Goal: Information Seeking & Learning: Learn about a topic

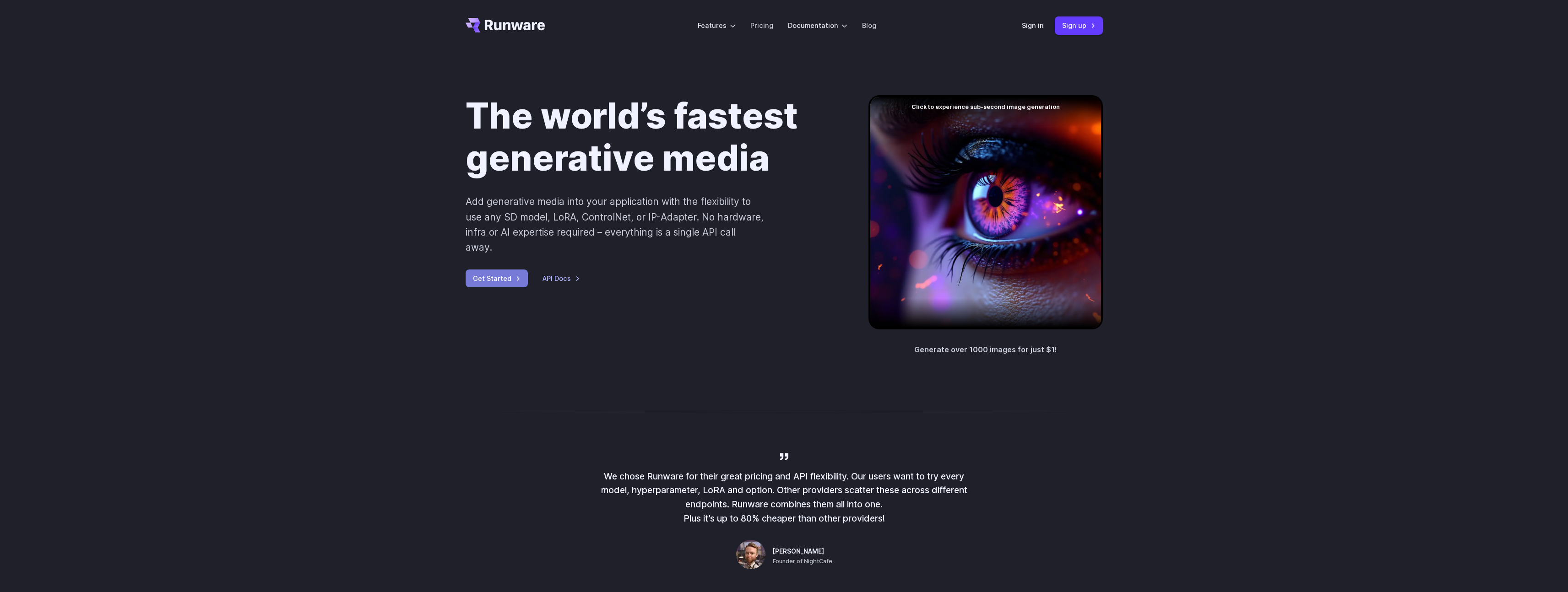
click at [494, 270] on link "Get Started" at bounding box center [497, 278] width 62 height 18
click at [549, 273] on link "API Docs" at bounding box center [561, 278] width 37 height 10
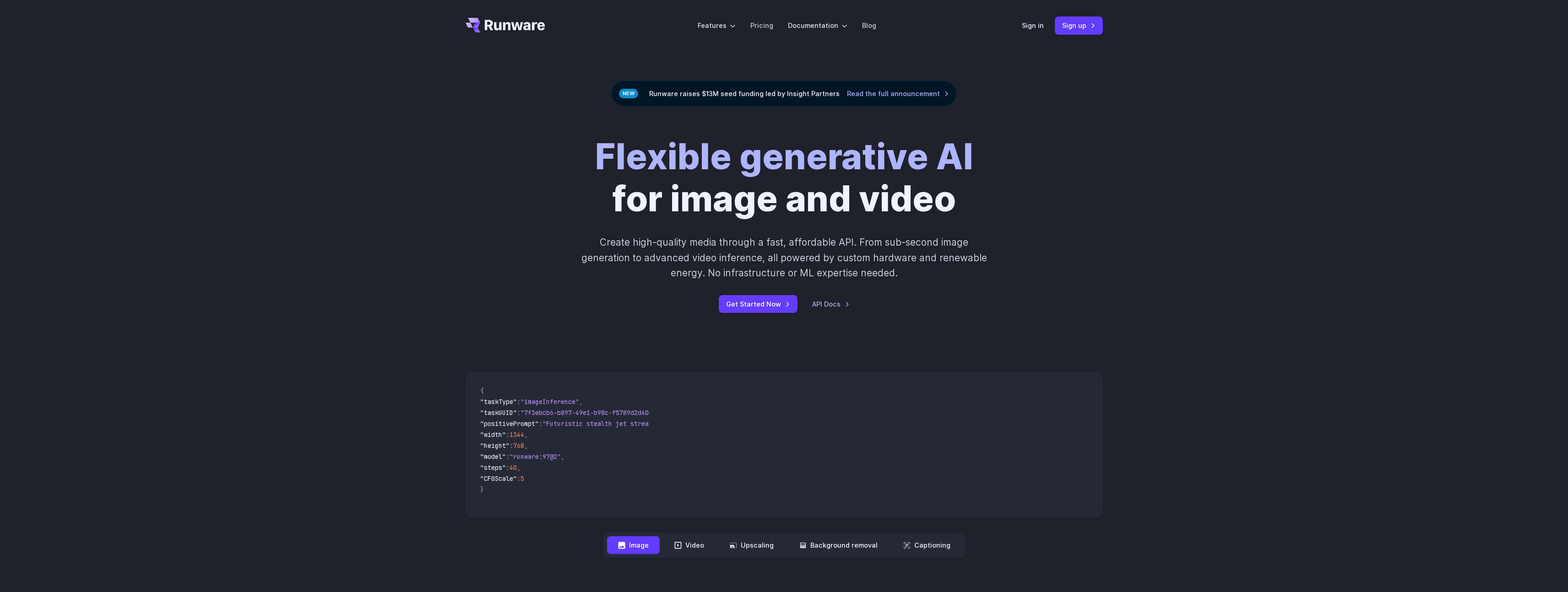
click at [445, 109] on div "Flexible generative AI for image and video Create high-quality media through a …" at bounding box center [784, 223] width 1568 height 235
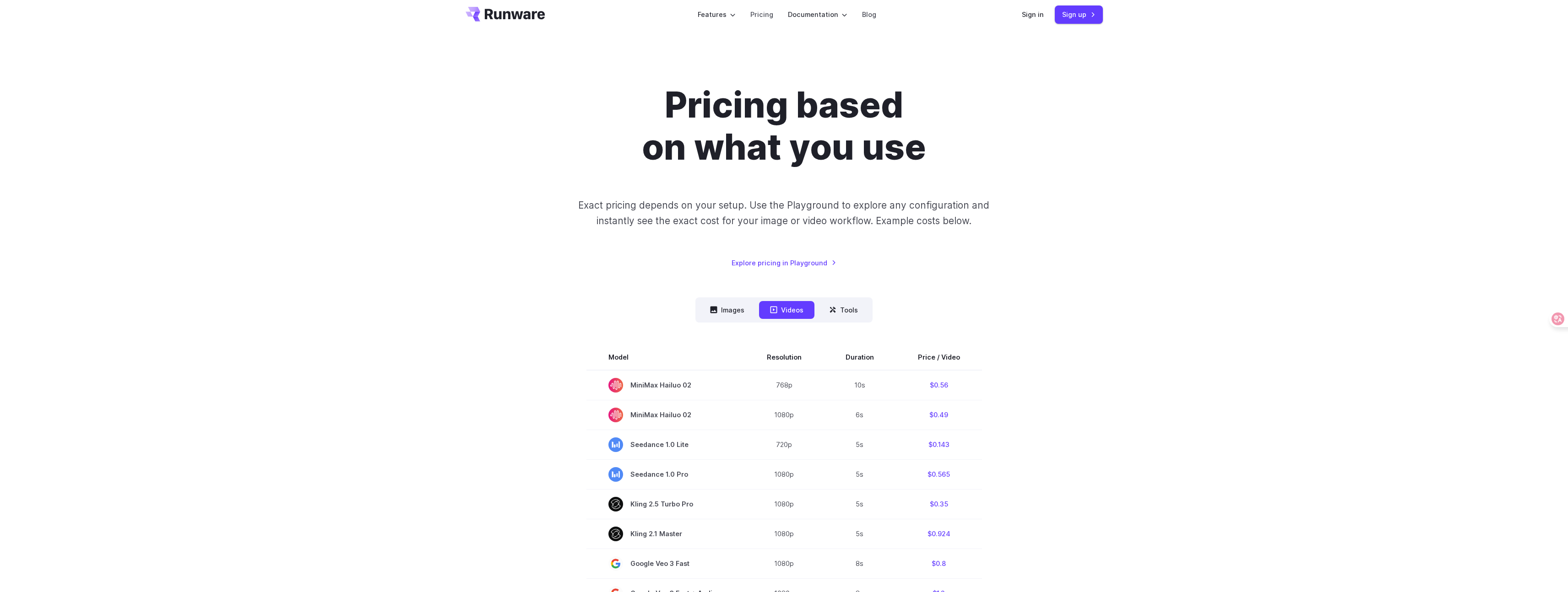
scroll to position [13, 0]
click at [1142, 197] on div "Pricing based on what you use Exact pricing depends on your setup. Use the Play…" at bounding box center [784, 558] width 1568 height 1040
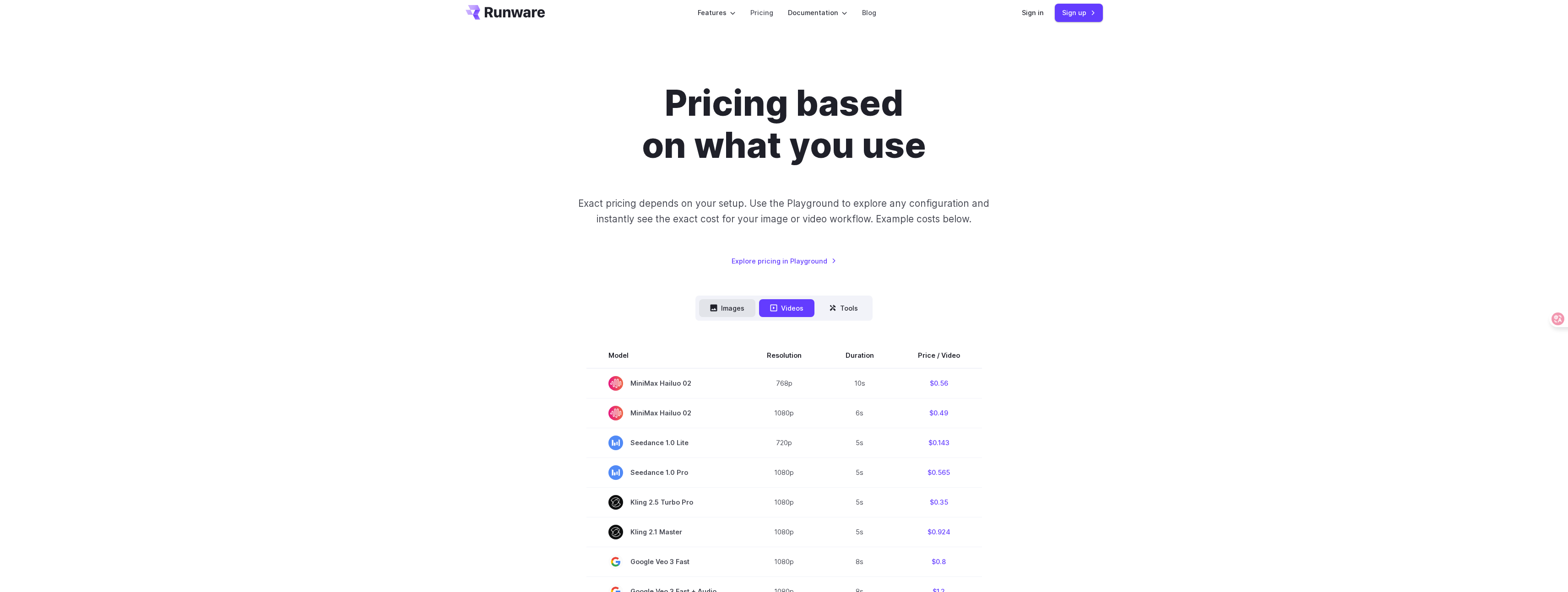
scroll to position [14, 0]
click at [720, 304] on button "Images" at bounding box center [727, 306] width 57 height 18
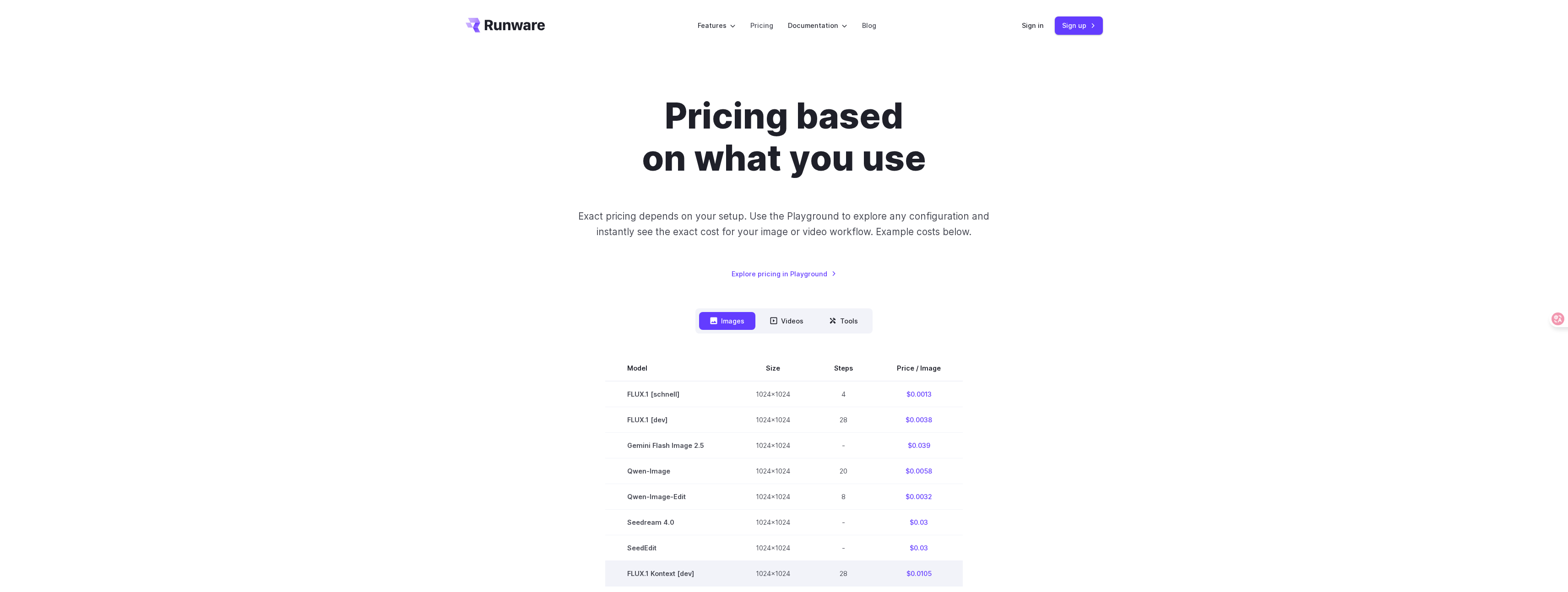
scroll to position [297, 0]
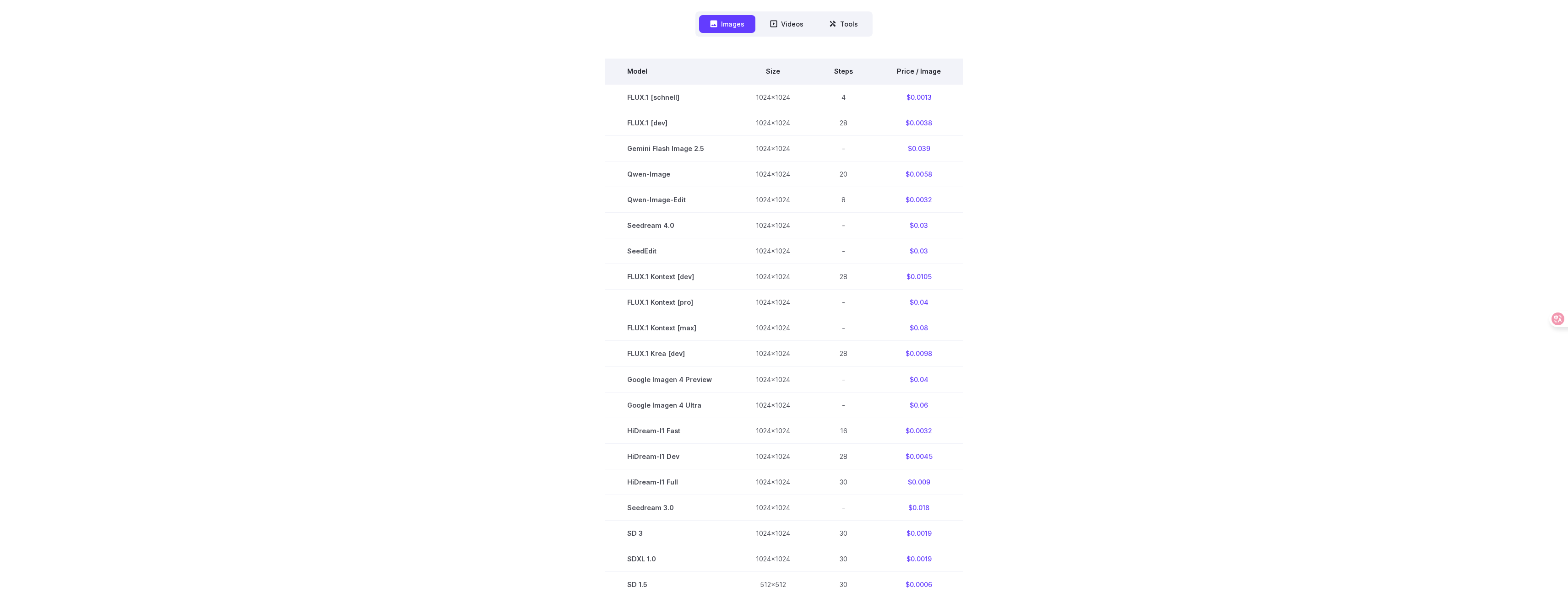
click at [914, 73] on th "Price / Image" at bounding box center [919, 71] width 88 height 25
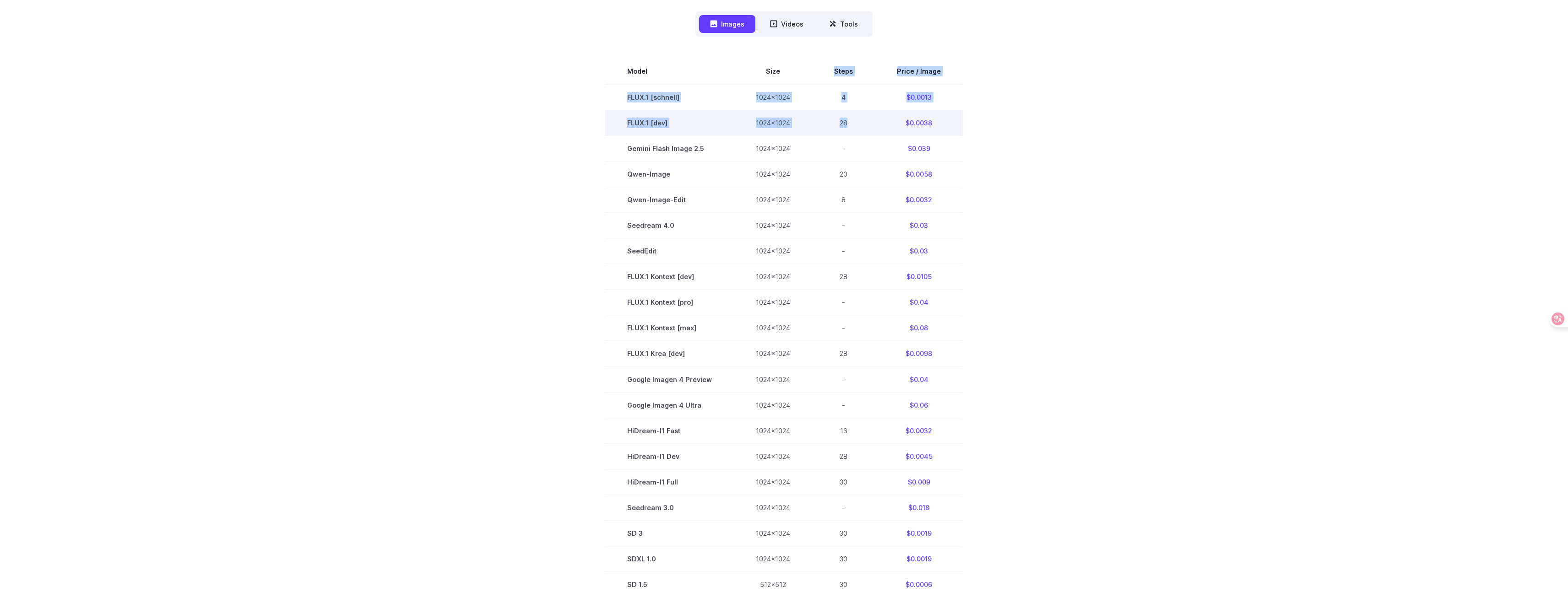
drag, startPoint x: 836, startPoint y: 73, endPoint x: 848, endPoint y: 124, distance: 52.4
click at [848, 124] on tbody "Model Size Steps Price / Image FLUX.1 [schnell] 1024x1024 4 $0.0013 FLUX.1 [dev…" at bounding box center [784, 327] width 358 height 539
click at [848, 124] on td "28" at bounding box center [843, 123] width 62 height 25
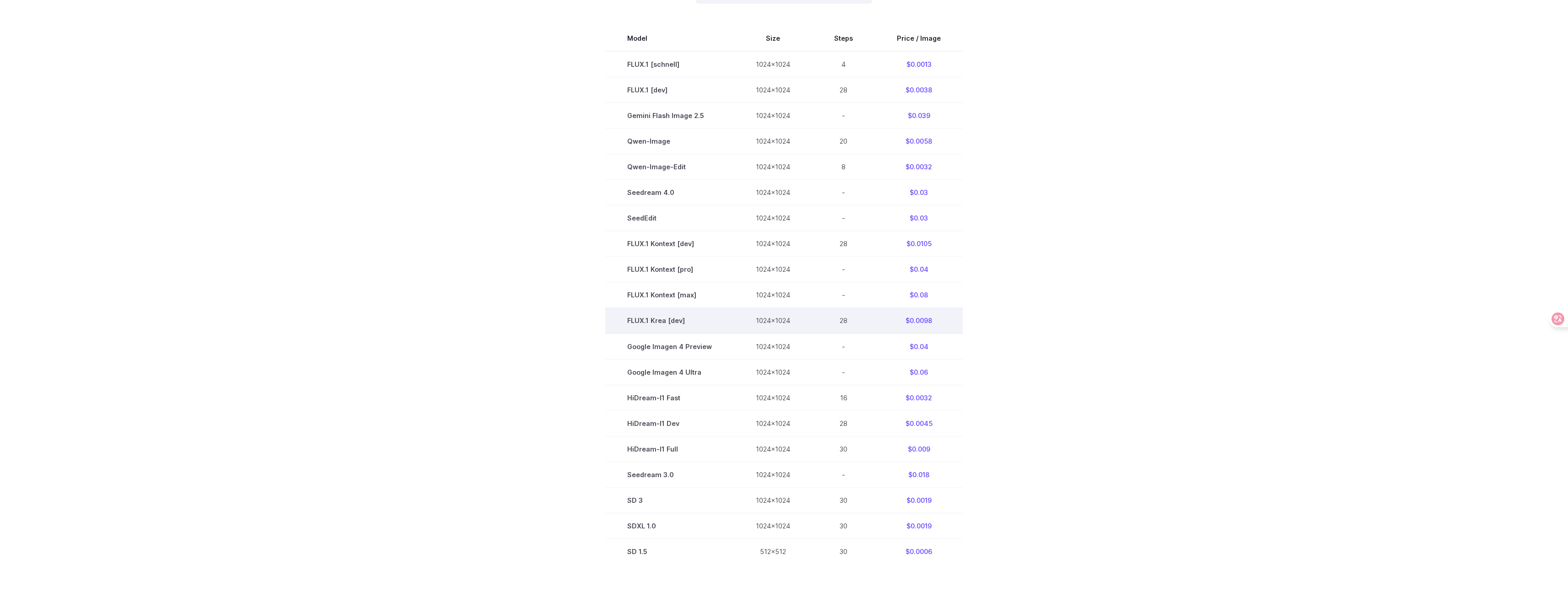
scroll to position [330, 0]
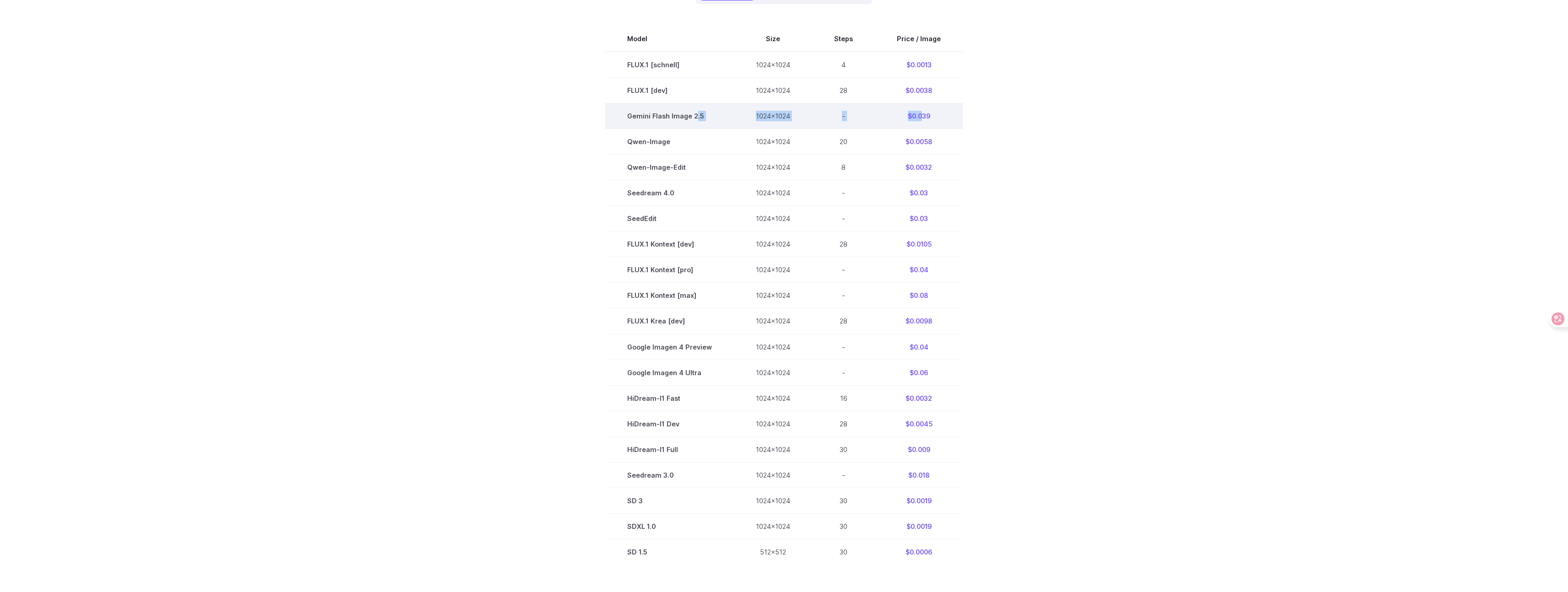
drag, startPoint x: 703, startPoint y: 116, endPoint x: 920, endPoint y: 116, distance: 217.0
click at [920, 116] on tr "Gemini Flash Image 2.5 1024x1024 - $0.039" at bounding box center [784, 116] width 358 height 25
click at [935, 117] on td "$0.039" at bounding box center [919, 116] width 88 height 25
drag, startPoint x: 930, startPoint y: 116, endPoint x: 618, endPoint y: 119, distance: 312.0
click at [617, 119] on tr "Gemini Flash Image 2.5 1024x1024 - $0.039" at bounding box center [784, 116] width 358 height 25
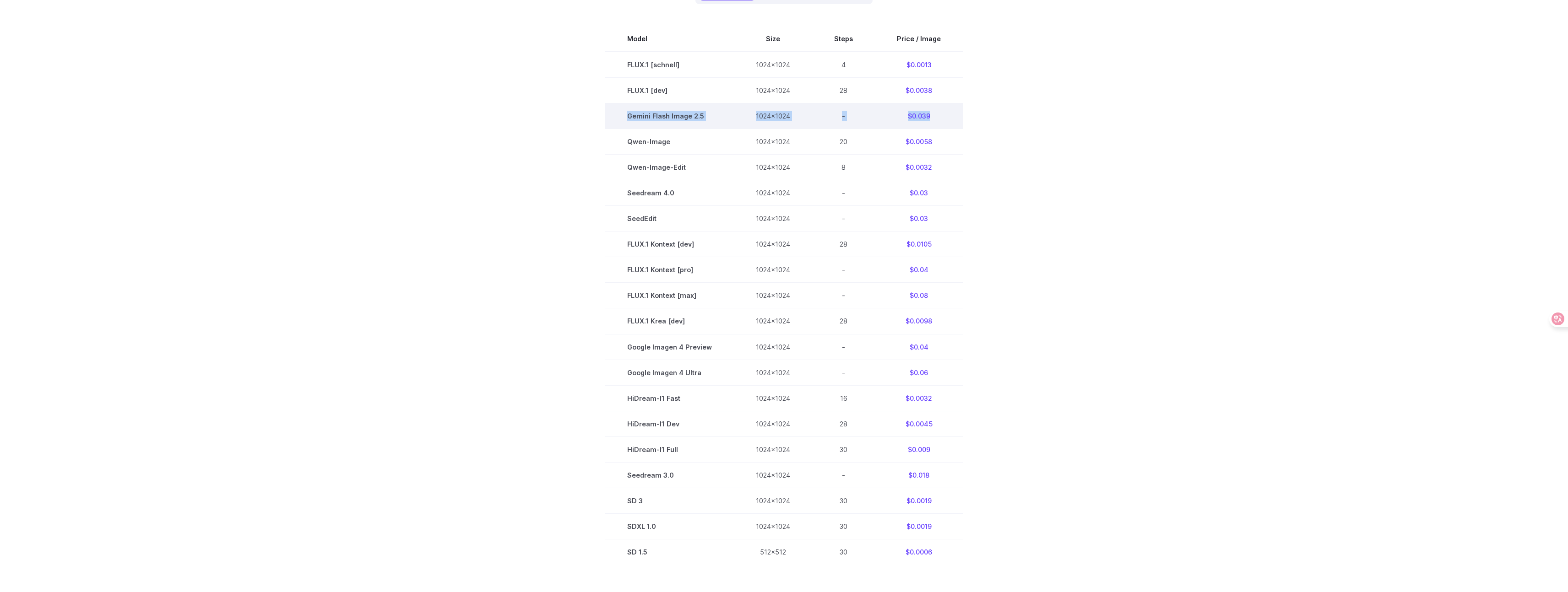
click at [627, 119] on td "Gemini Flash Image 2.5" at bounding box center [669, 116] width 128 height 25
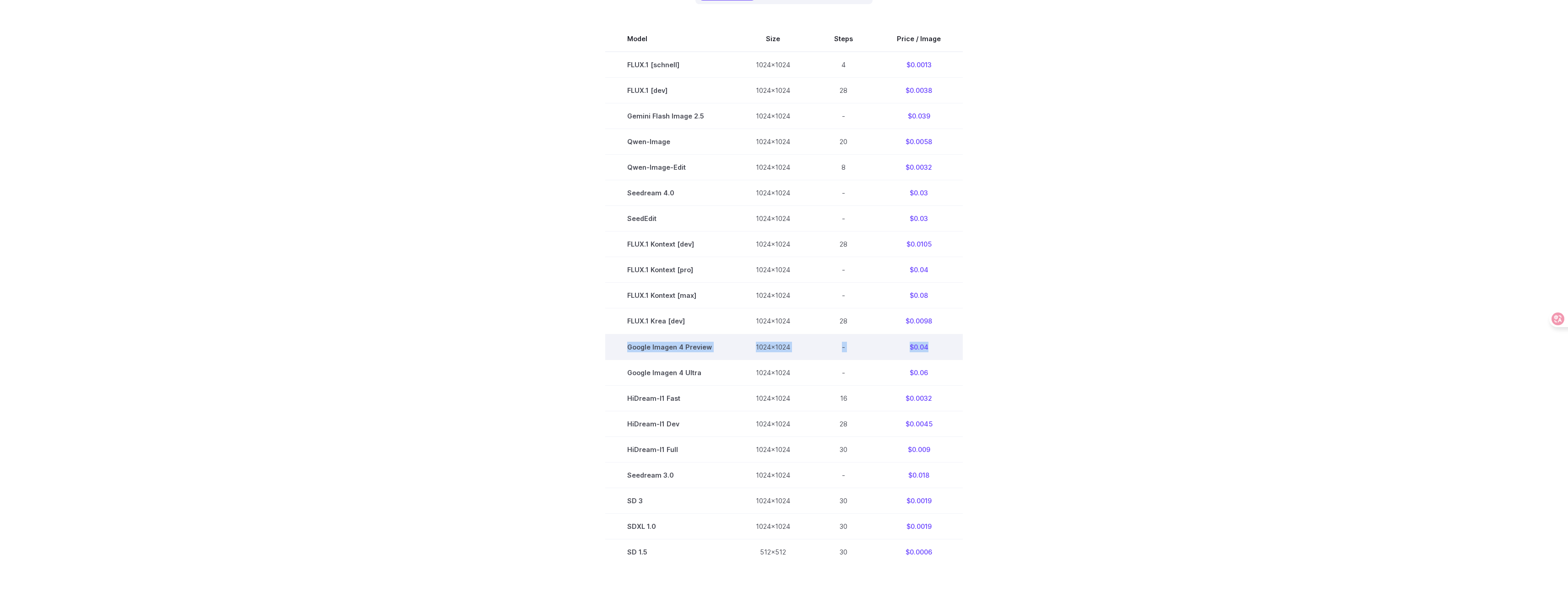
drag, startPoint x: 933, startPoint y: 346, endPoint x: 626, endPoint y: 349, distance: 307.0
click at [625, 349] on tr "Google Imagen 4 Preview 1024x1024 - $0.04" at bounding box center [784, 347] width 358 height 25
drag, startPoint x: 647, startPoint y: 346, endPoint x: 673, endPoint y: 345, distance: 26.0
click at [648, 346] on td "Google Imagen 4 Preview" at bounding box center [669, 347] width 128 height 25
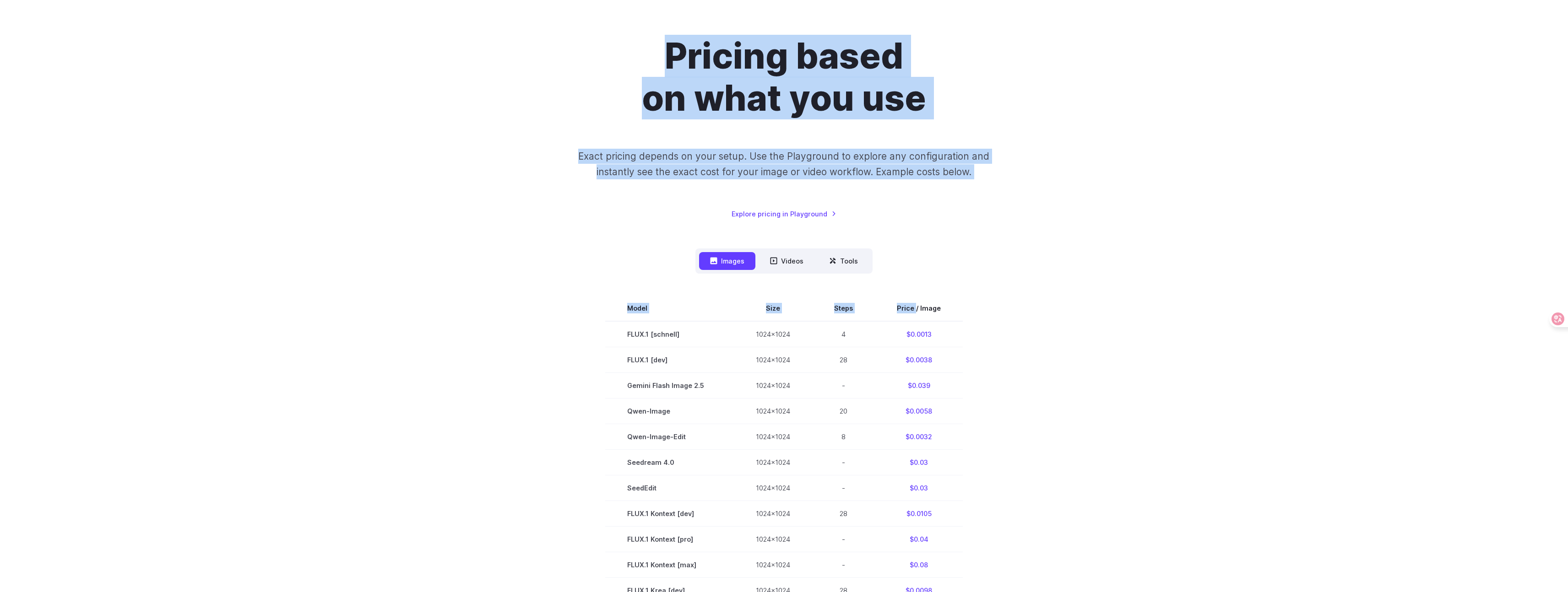
scroll to position [0, 0]
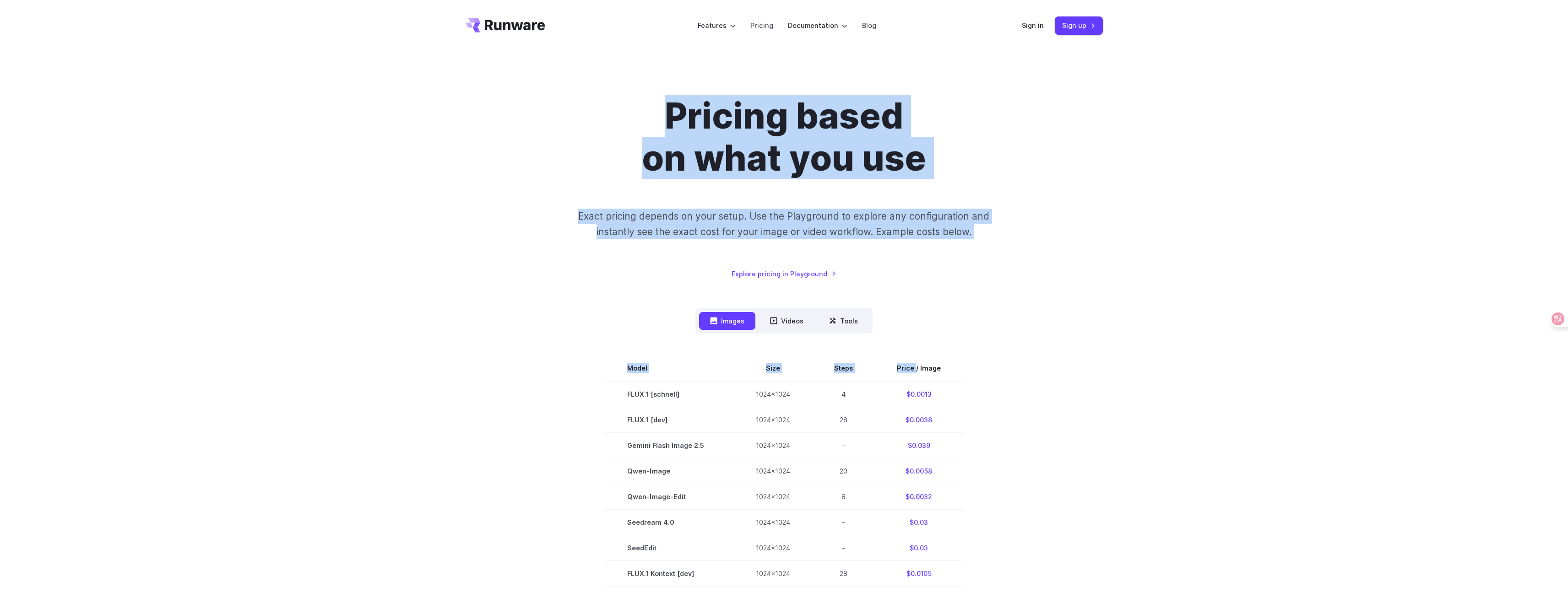
drag, startPoint x: 915, startPoint y: 42, endPoint x: 929, endPoint y: 46, distance: 14.6
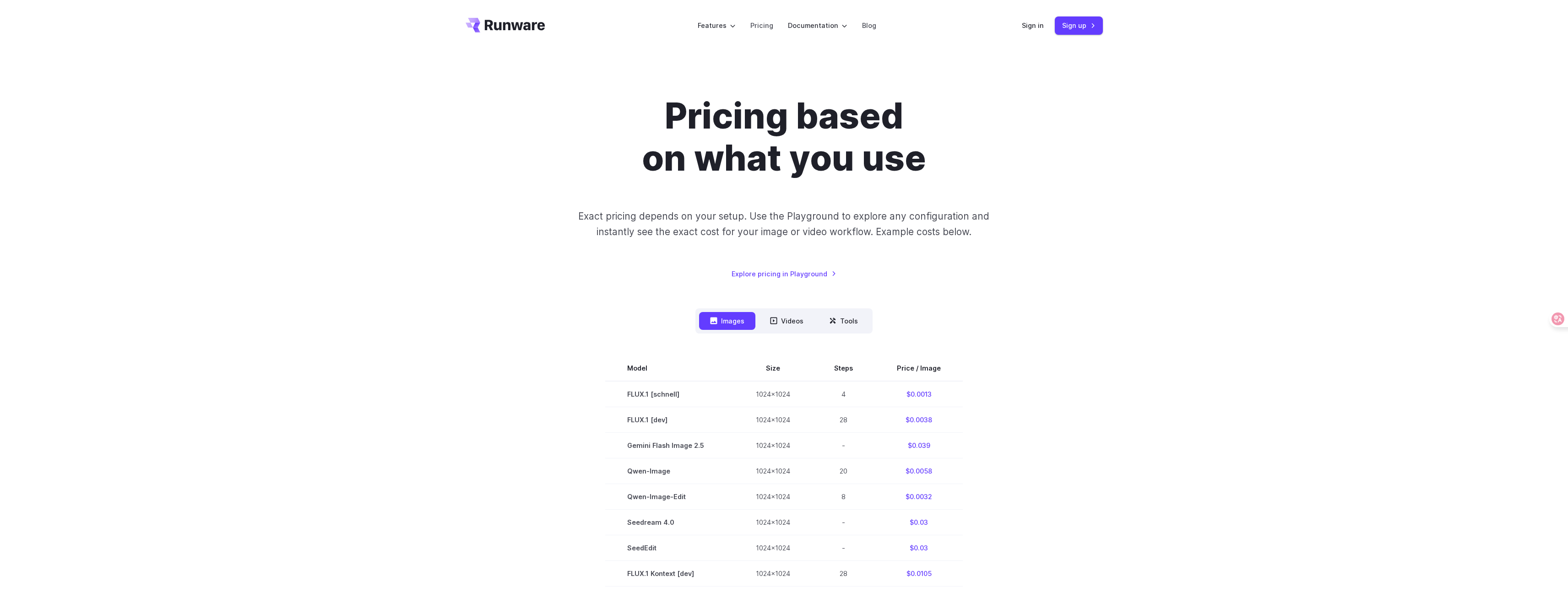
click at [970, 321] on div "Images Videos Tools ****** ****** ***** Model Size Steps Price / Image FLUX.1 […" at bounding box center [784, 601] width 637 height 586
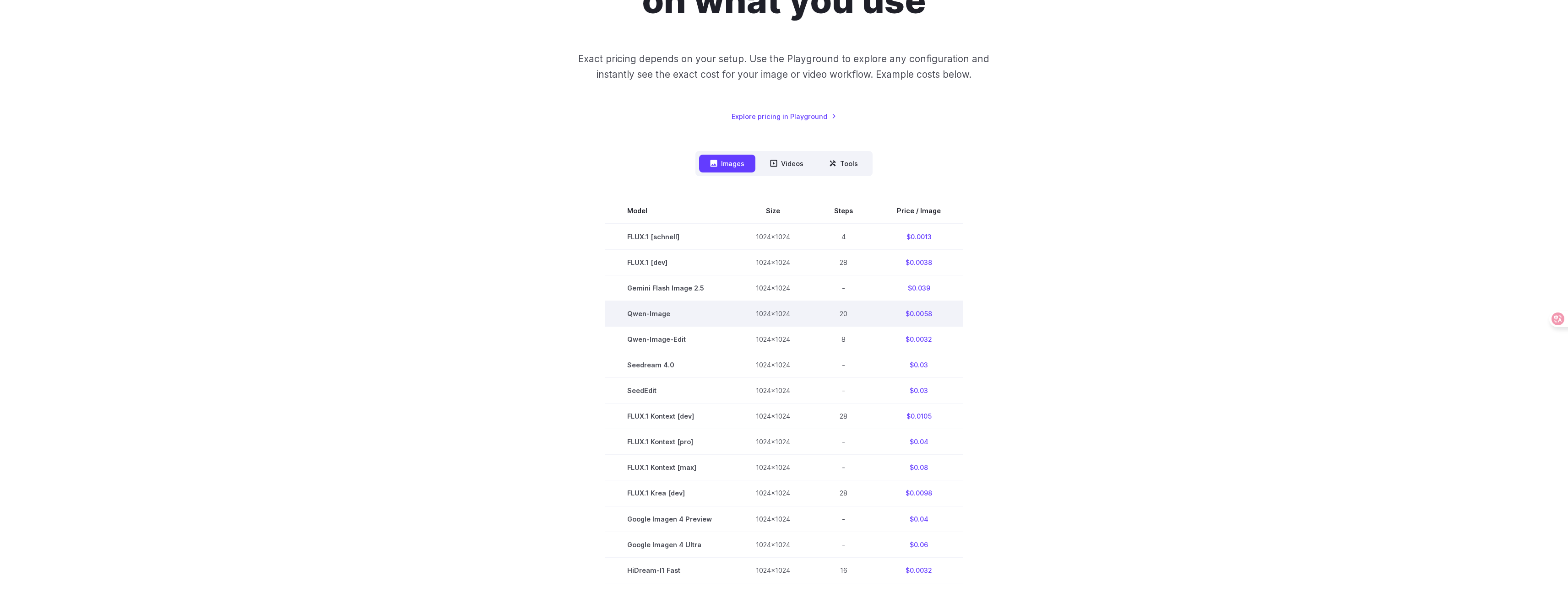
scroll to position [168, 0]
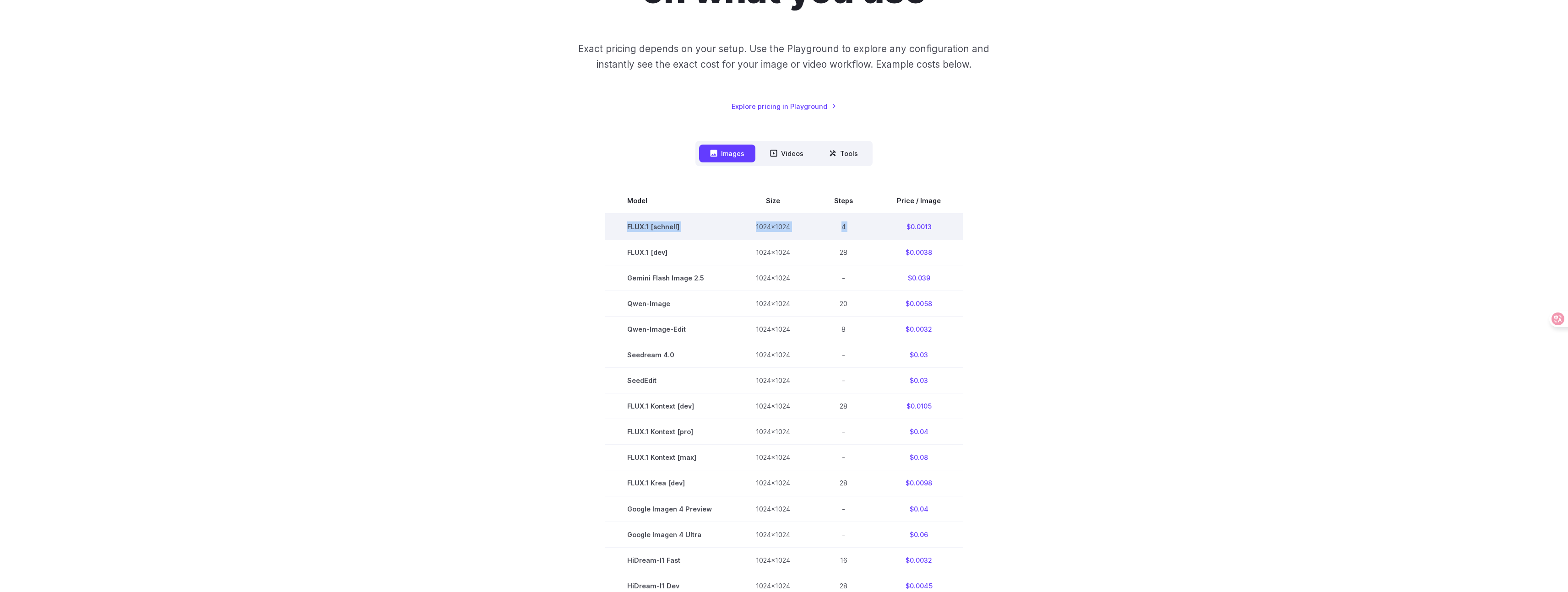
drag, startPoint x: 940, startPoint y: 213, endPoint x: 903, endPoint y: 215, distance: 37.1
click at [903, 214] on tbody "Model Size Steps Price / Image FLUX.1 [schnell] 1024x1024 4 $0.0013 FLUX.1 [dev…" at bounding box center [784, 457] width 358 height 539
click at [917, 223] on td "$0.0013" at bounding box center [919, 226] width 88 height 26
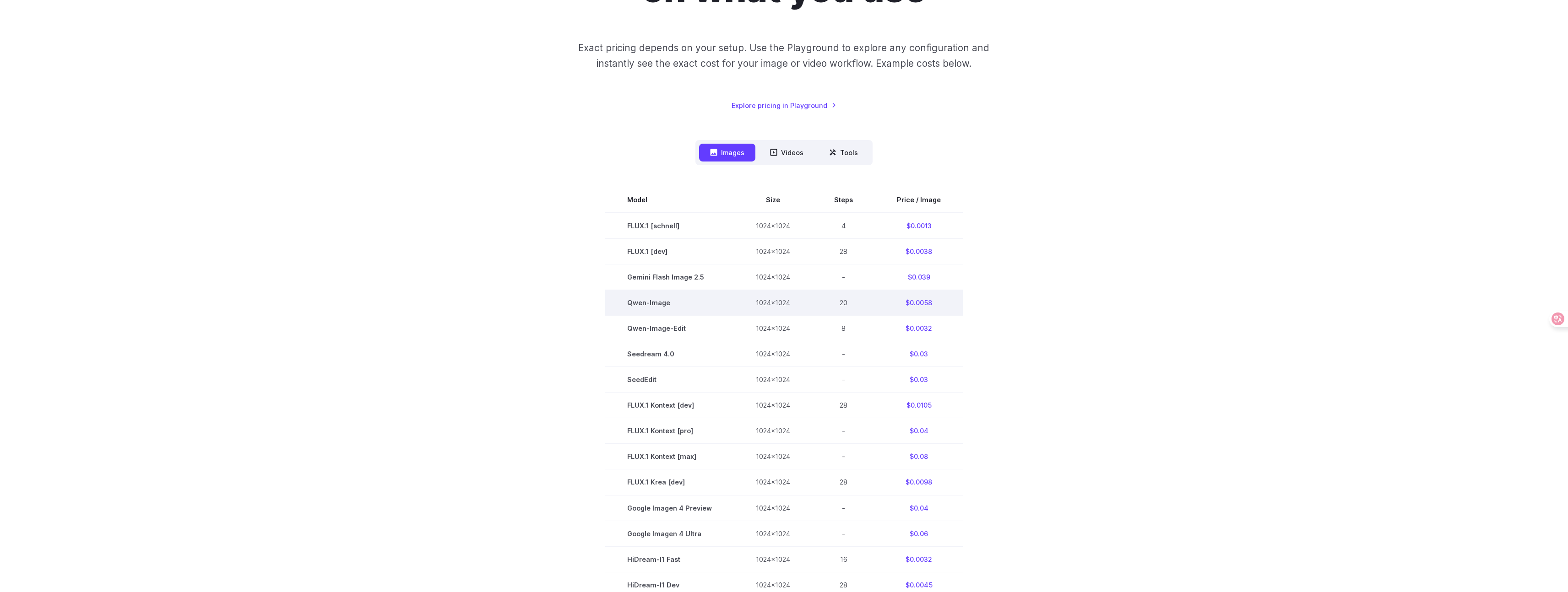
scroll to position [191, 0]
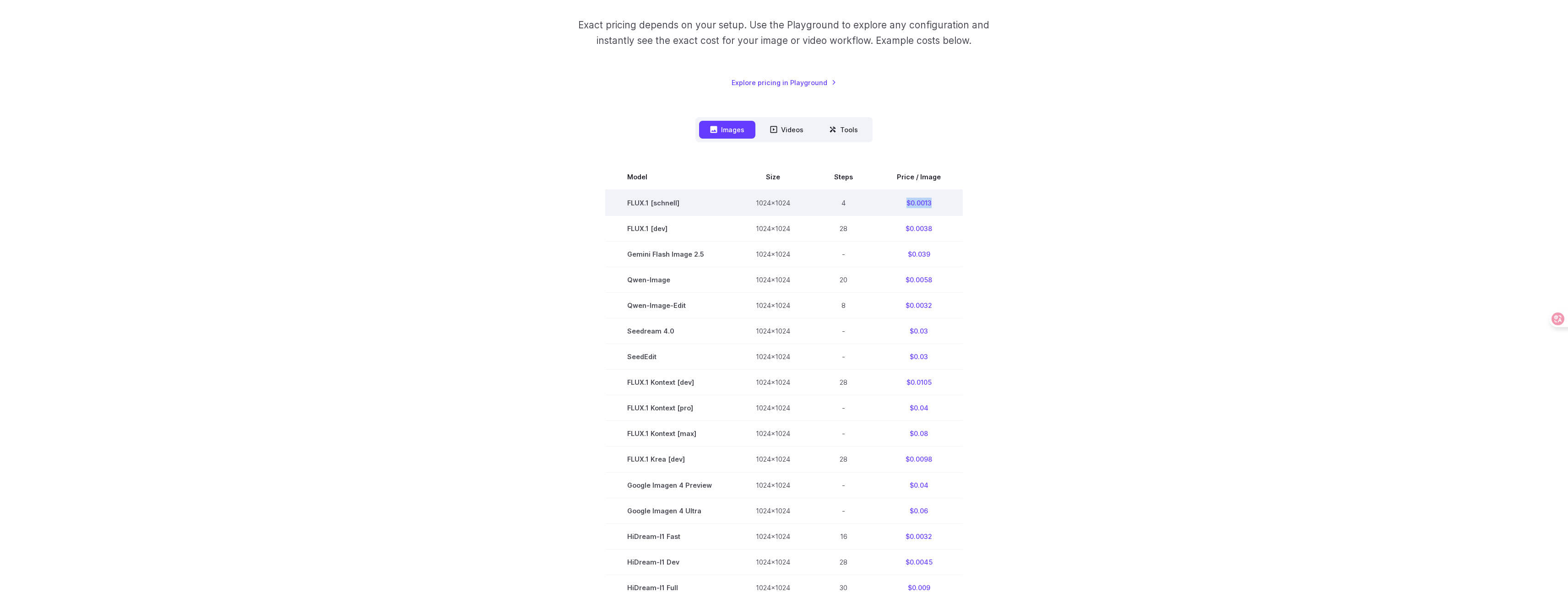
drag, startPoint x: 931, startPoint y: 203, endPoint x: 894, endPoint y: 202, distance: 37.0
click at [894, 202] on td "$0.0013" at bounding box center [919, 202] width 88 height 26
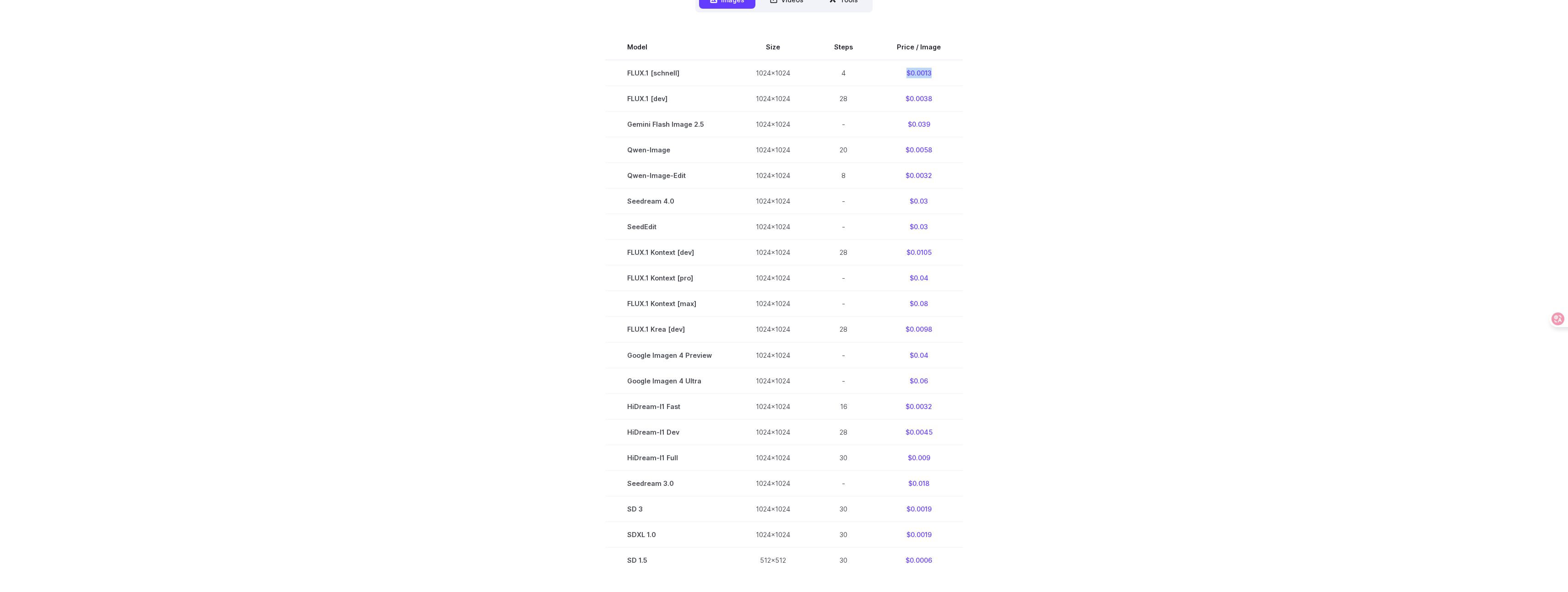
scroll to position [330, 0]
click at [945, 552] on td "$0.0006" at bounding box center [919, 552] width 88 height 25
drag, startPoint x: 922, startPoint y: 552, endPoint x: 908, endPoint y: 555, distance: 14.3
click at [908, 555] on td "$0.0006" at bounding box center [919, 552] width 88 height 25
copy td "0.0006"
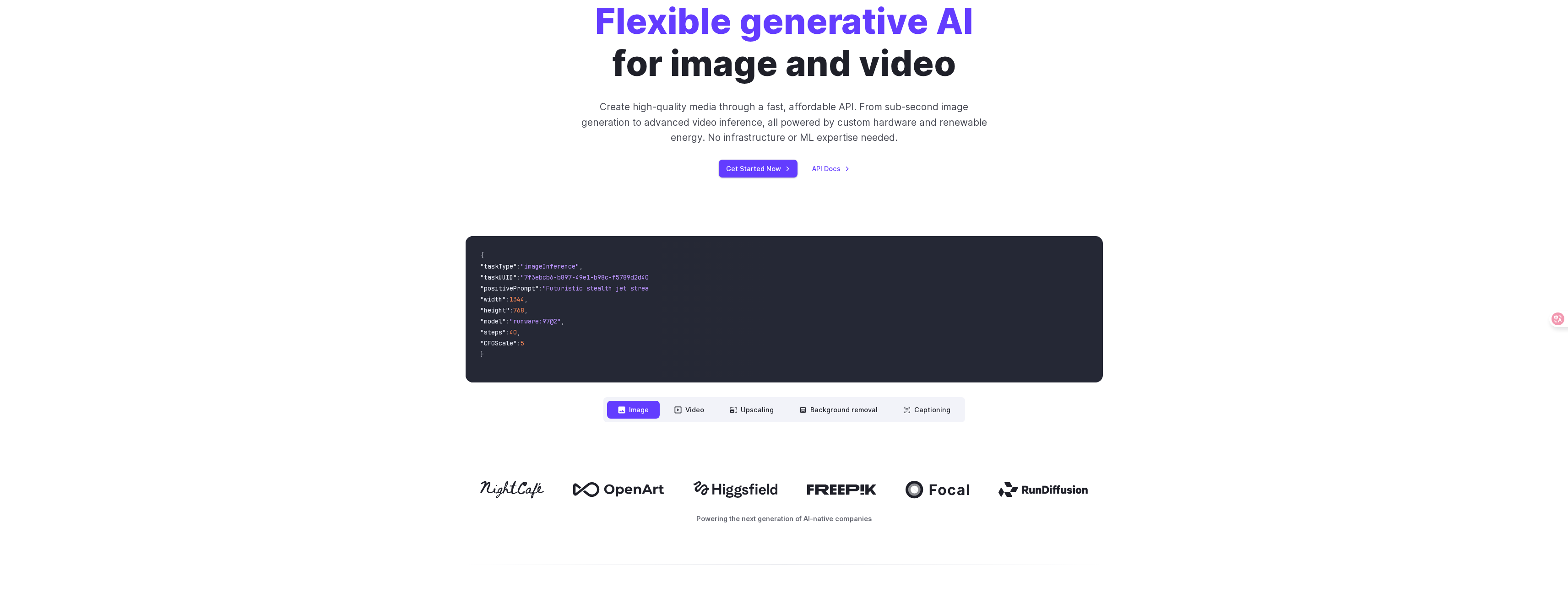
click at [1273, 79] on div "Flexible generative AI for image and video Create high-quality media through a …" at bounding box center [784, 89] width 1568 height 235
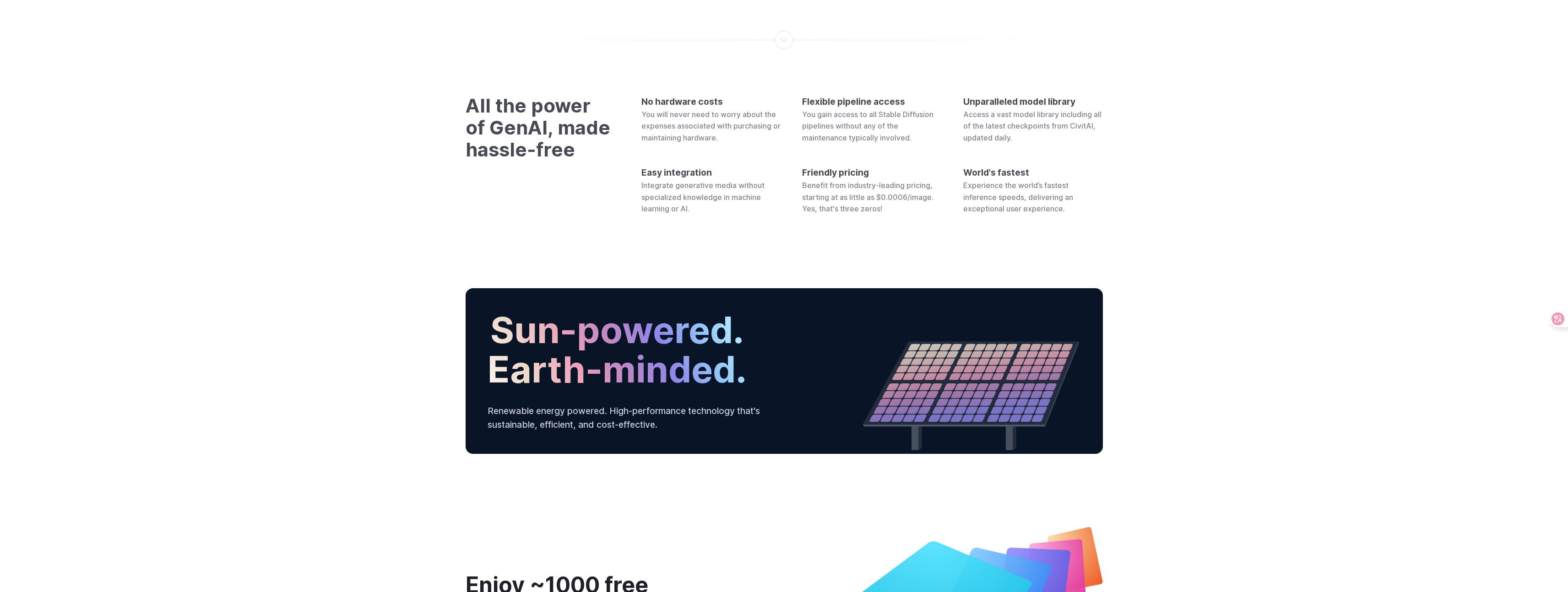
scroll to position [3388, 0]
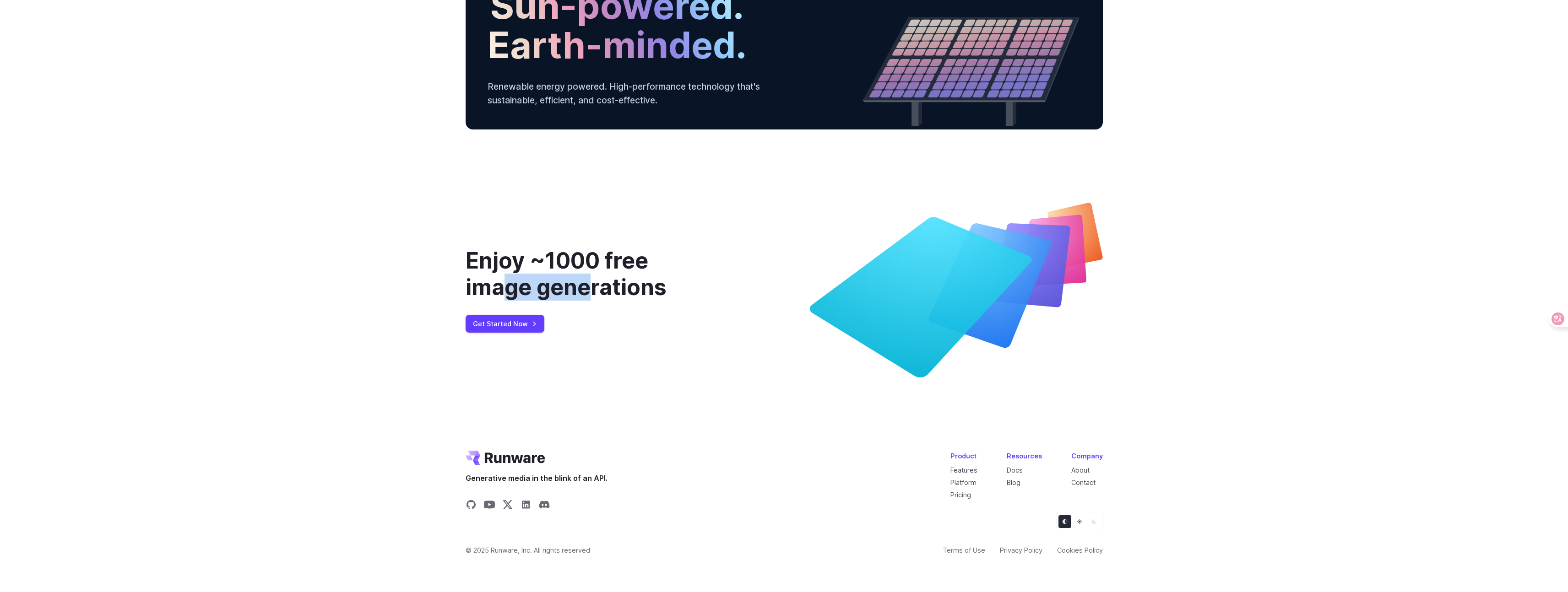
drag, startPoint x: 504, startPoint y: 280, endPoint x: 590, endPoint y: 283, distance: 86.1
click at [590, 283] on div "Enjoy ~1000 free image generations" at bounding box center [590, 274] width 249 height 52
click at [590, 284] on div "Enjoy ~1000 free image generations" at bounding box center [590, 274] width 249 height 52
drag, startPoint x: 605, startPoint y: 361, endPoint x: 464, endPoint y: 315, distance: 148.3
click at [464, 316] on div "Enjoy ~1000 free image generations Get Started Now" at bounding box center [784, 289] width 659 height 175
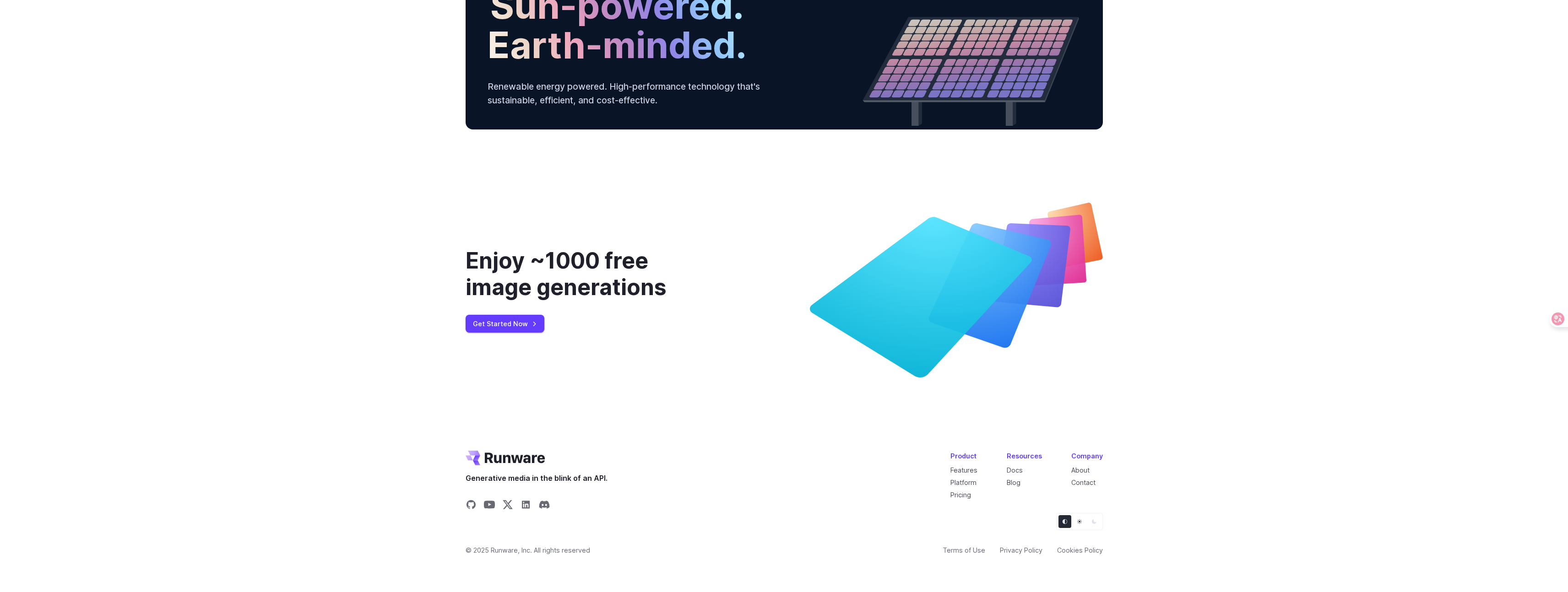
click at [584, 261] on div "Enjoy ~1000 free image generations" at bounding box center [590, 274] width 249 height 52
drag, startPoint x: 556, startPoint y: 250, endPoint x: 584, endPoint y: 260, distance: 29.7
click at [584, 260] on div "Enjoy ~1000 free image generations" at bounding box center [590, 274] width 249 height 52
drag, startPoint x: 584, startPoint y: 260, endPoint x: 562, endPoint y: 262, distance: 22.1
click at [584, 260] on div "Enjoy ~1000 free image generations" at bounding box center [590, 274] width 249 height 52
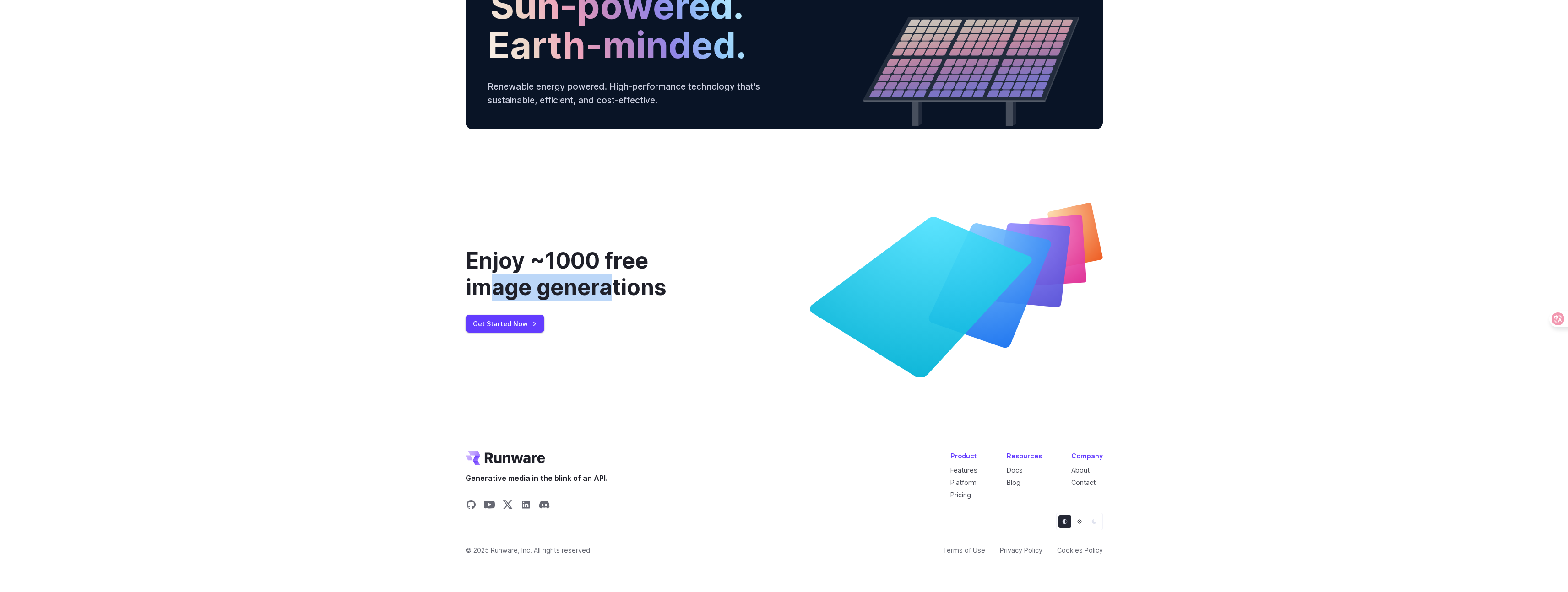
drag, startPoint x: 549, startPoint y: 281, endPoint x: 606, endPoint y: 284, distance: 57.1
click at [606, 283] on div "Enjoy ~1000 free image generations" at bounding box center [590, 274] width 249 height 52
drag, startPoint x: 610, startPoint y: 284, endPoint x: 602, endPoint y: 285, distance: 8.1
click at [610, 284] on div "Enjoy ~1000 free image generations" at bounding box center [590, 274] width 249 height 52
drag, startPoint x: 551, startPoint y: 334, endPoint x: 528, endPoint y: 294, distance: 46.1
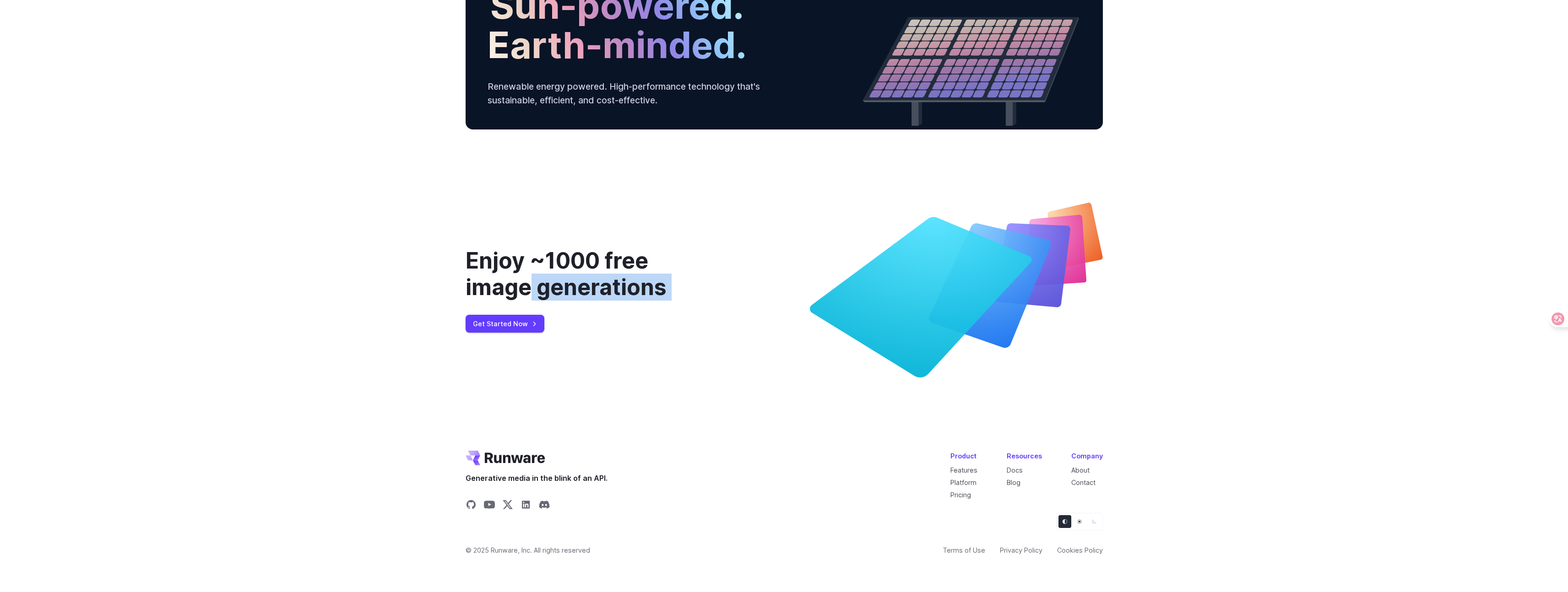
click at [528, 294] on div "Enjoy ~1000 free image generations Get Started Now" at bounding box center [590, 289] width 249 height 175
drag, startPoint x: 521, startPoint y: 288, endPoint x: 527, endPoint y: 287, distance: 6.1
click at [521, 288] on div "Enjoy ~1000 free image generations" at bounding box center [590, 274] width 249 height 52
drag, startPoint x: 606, startPoint y: 309, endPoint x: 524, endPoint y: 330, distance: 84.6
click at [606, 309] on div "Enjoy ~1000 free image generations Get Started Now" at bounding box center [590, 289] width 249 height 175
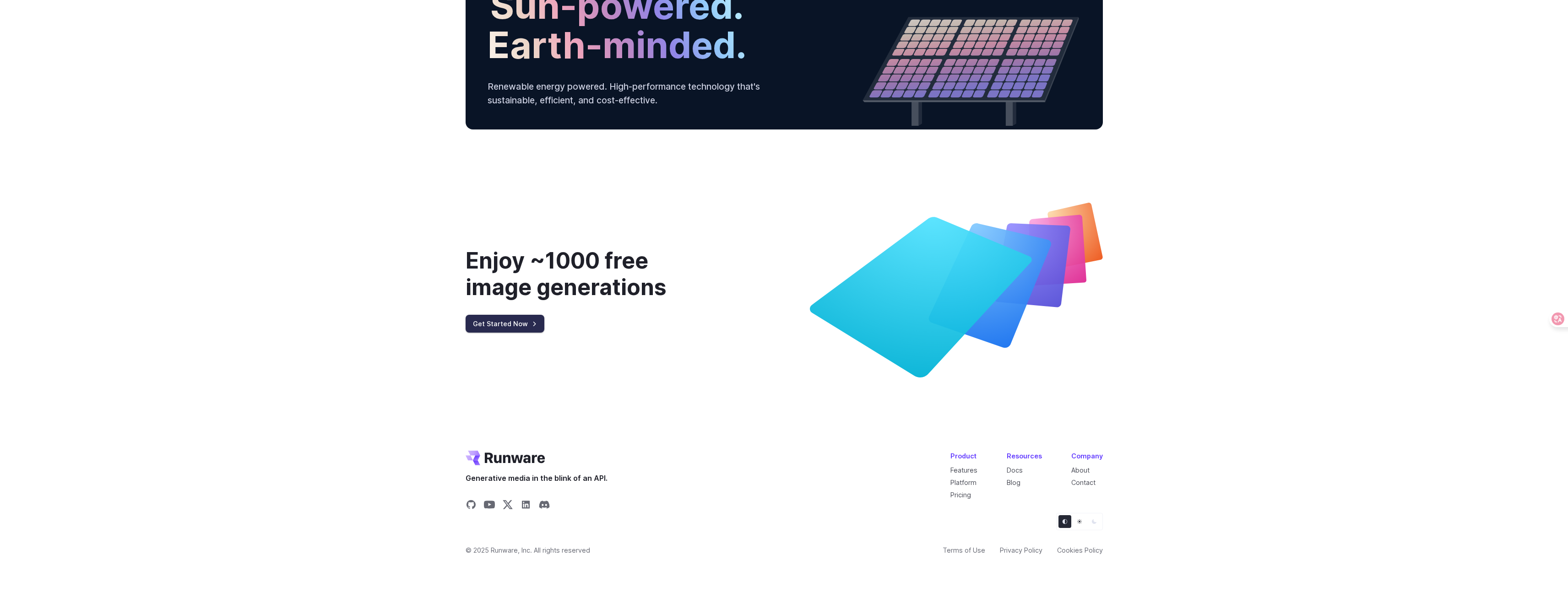
click at [487, 328] on link "Get Started Now" at bounding box center [504, 323] width 78 height 18
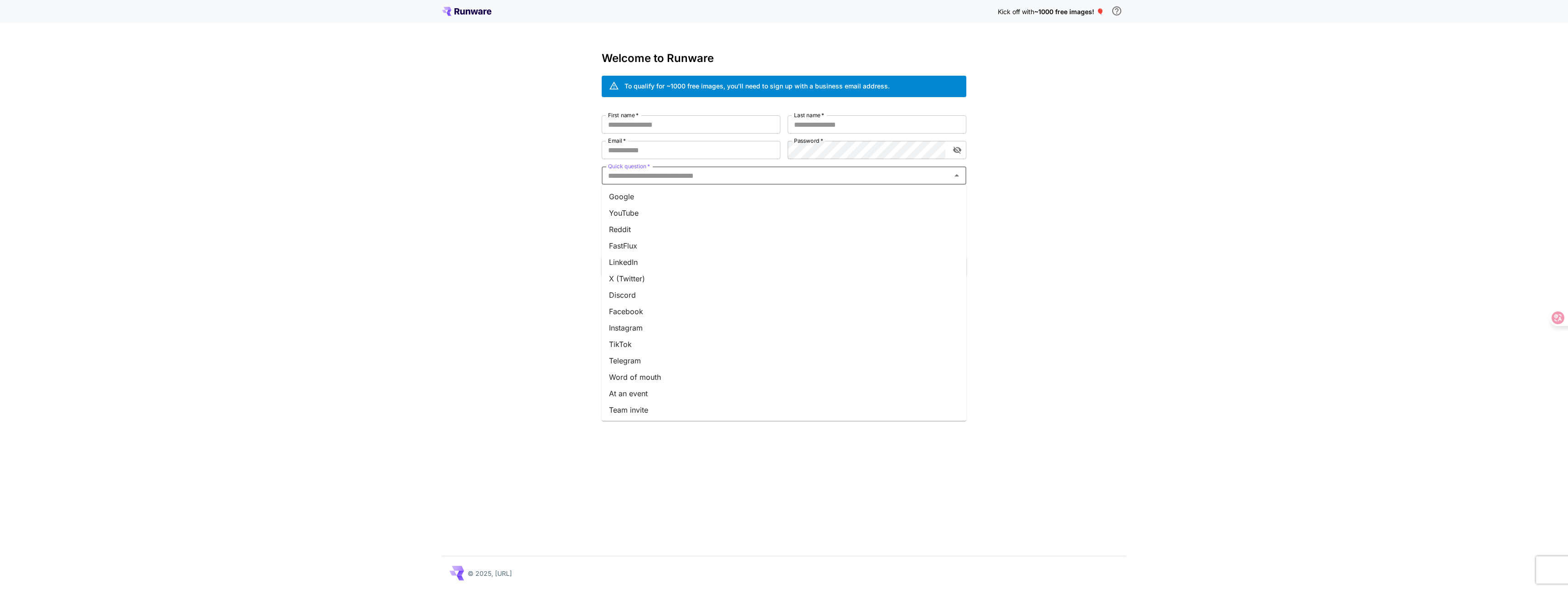
click at [642, 171] on input "Quick question   *" at bounding box center [777, 175] width 344 height 13
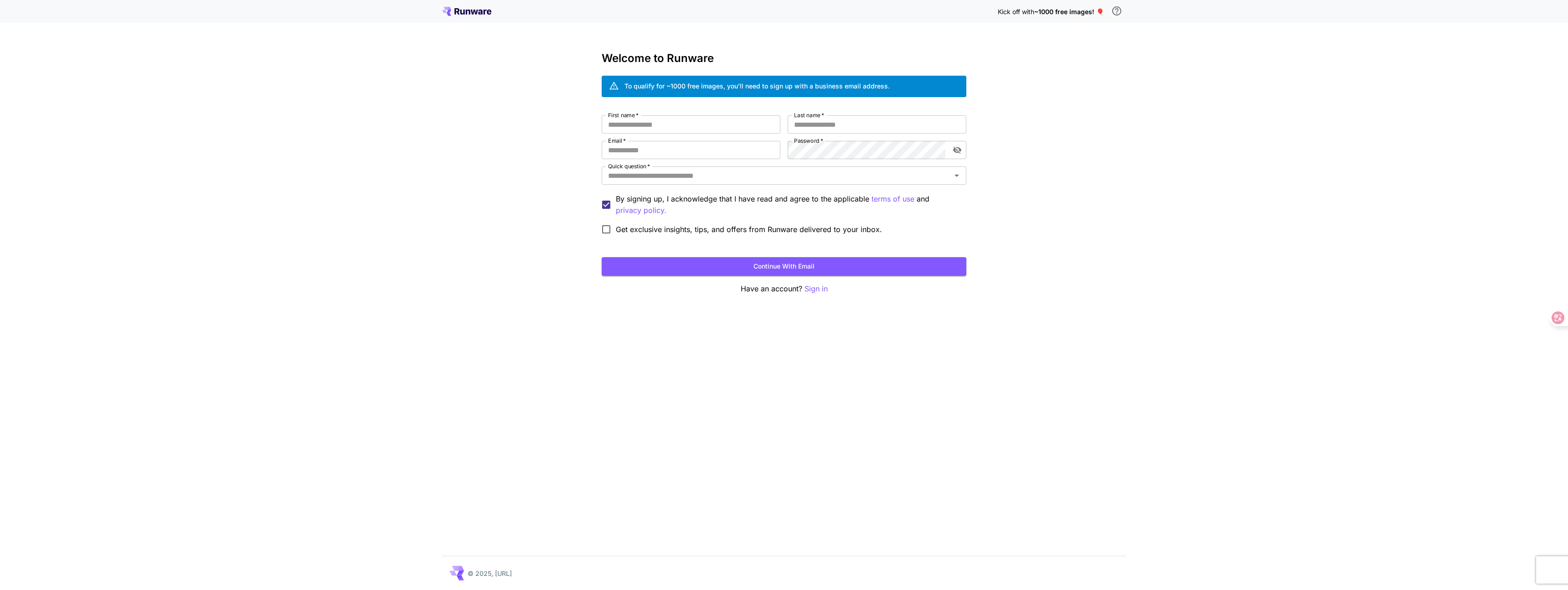
click at [548, 186] on div "Kick off with ~1000 free images! 🎈 Welcome to Runware To qualify for ~1000 free…" at bounding box center [784, 295] width 1568 height 590
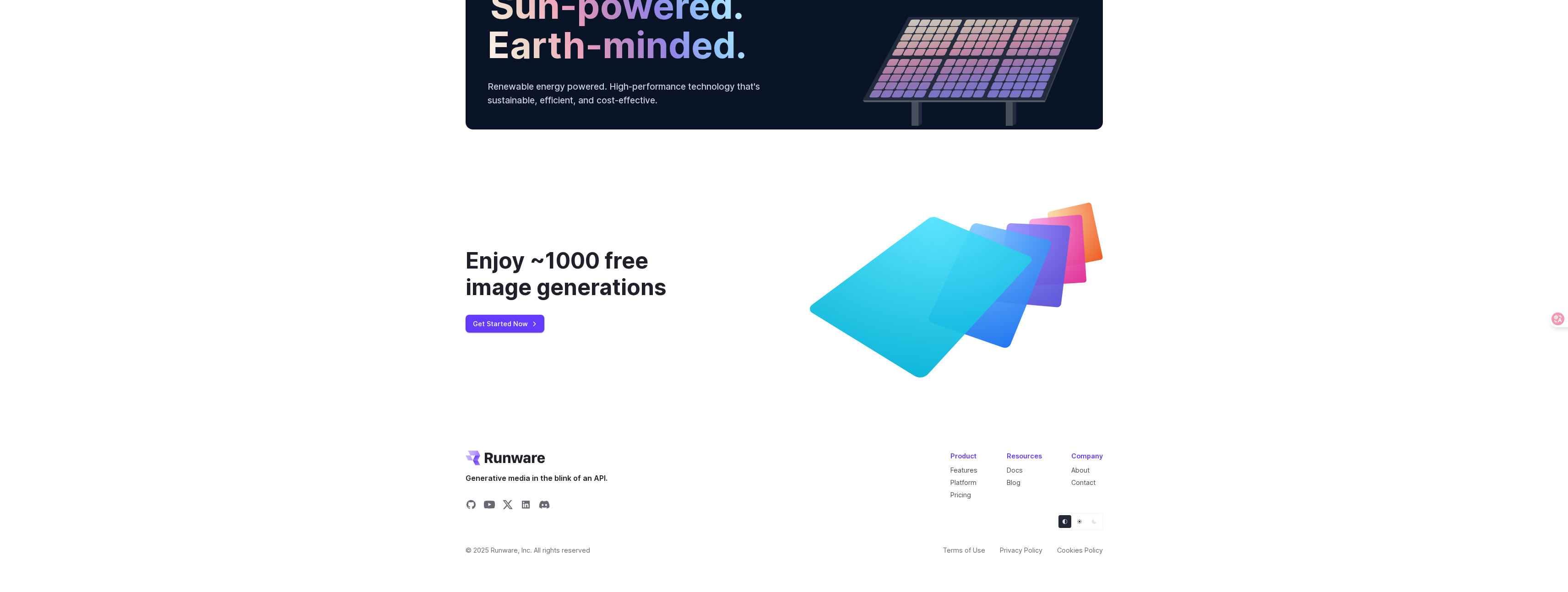
scroll to position [3339, 0]
click at [557, 300] on div "Enjoy ~1000 free image generations" at bounding box center [590, 274] width 249 height 52
click at [579, 300] on div "Enjoy ~1000 free image generations" at bounding box center [590, 274] width 249 height 52
click at [484, 333] on link "Get Started Now" at bounding box center [504, 323] width 78 height 18
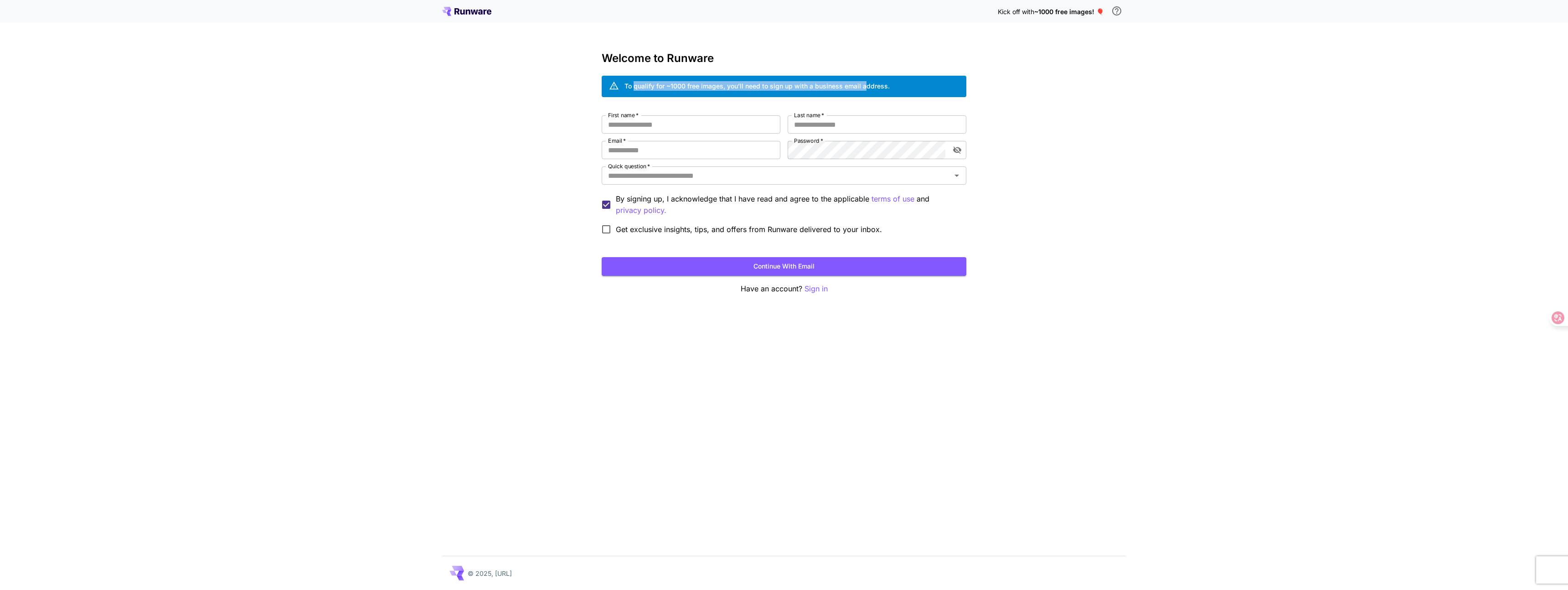
drag, startPoint x: 633, startPoint y: 87, endPoint x: 862, endPoint y: 87, distance: 229.0
click at [862, 87] on div "To qualify for ~1000 free images, you’ll need to sign up with a business email …" at bounding box center [757, 86] width 265 height 9
click at [648, 150] on input "Email   *" at bounding box center [690, 150] width 179 height 18
click at [1115, 120] on div "Kick off with ~1000 free images! 🎈 Welcome to Runware To qualify for ~1000 free…" at bounding box center [784, 295] width 1568 height 590
